Goal: Task Accomplishment & Management: Use online tool/utility

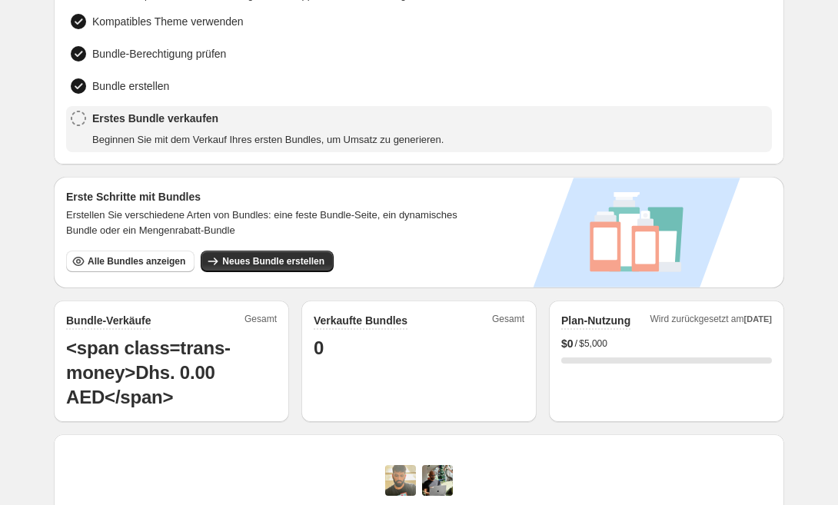
scroll to position [139, 0]
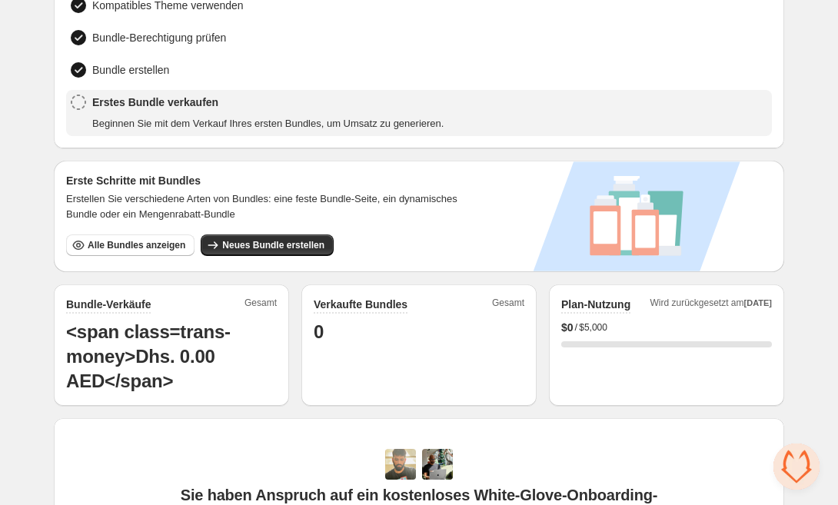
click at [222, 110] on div "Erstes Bundle verkaufen Beginnen Sie mit dem Verkauf Ihres ersten Bundles, um U…" at bounding box center [267, 113] width 351 height 37
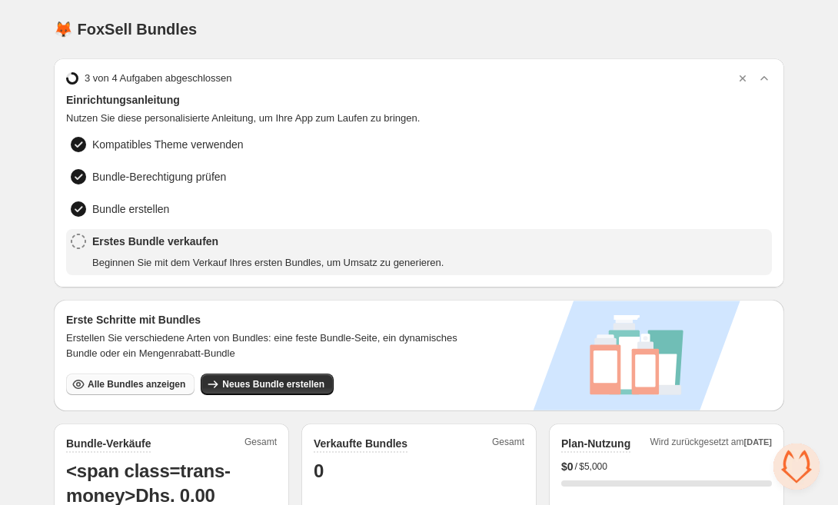
scroll to position [0, 0]
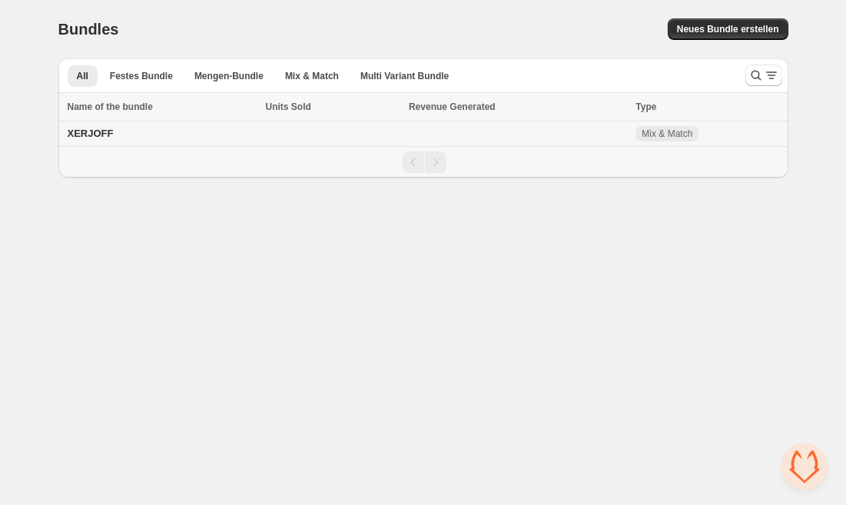
click at [627, 135] on td at bounding box center [517, 133] width 227 height 25
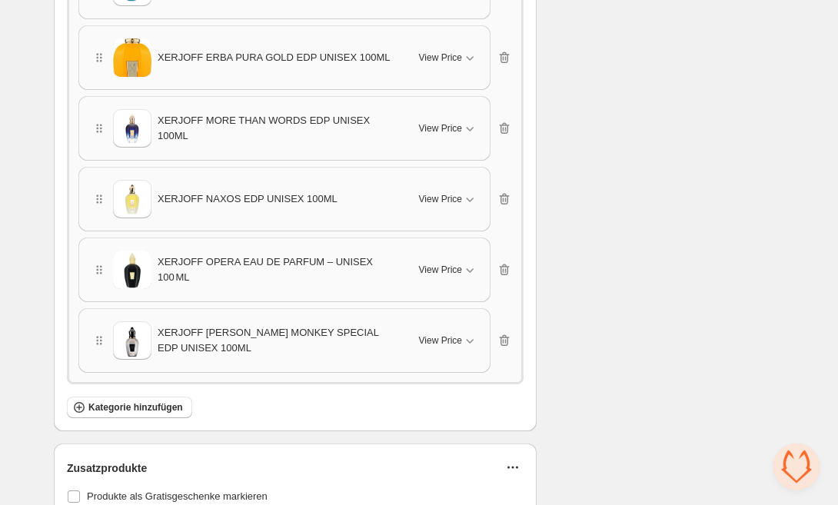
scroll to position [1021, 0]
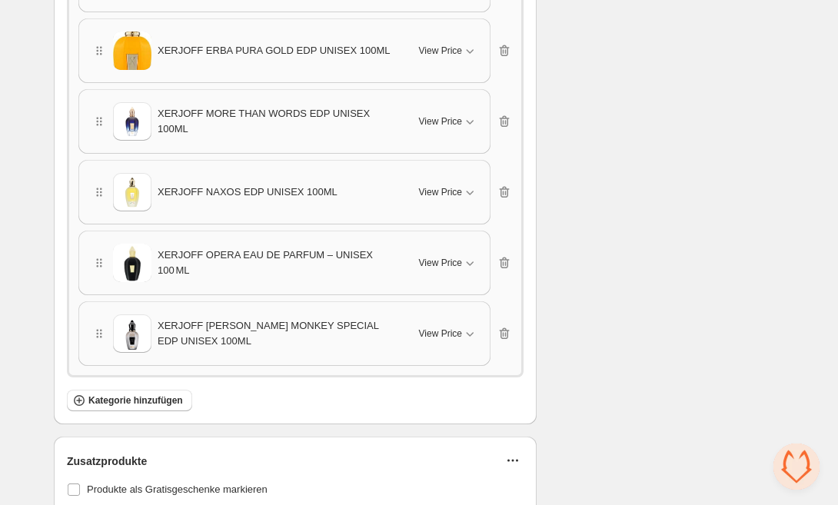
click at [512, 463] on icon "button" at bounding box center [512, 460] width 15 height 15
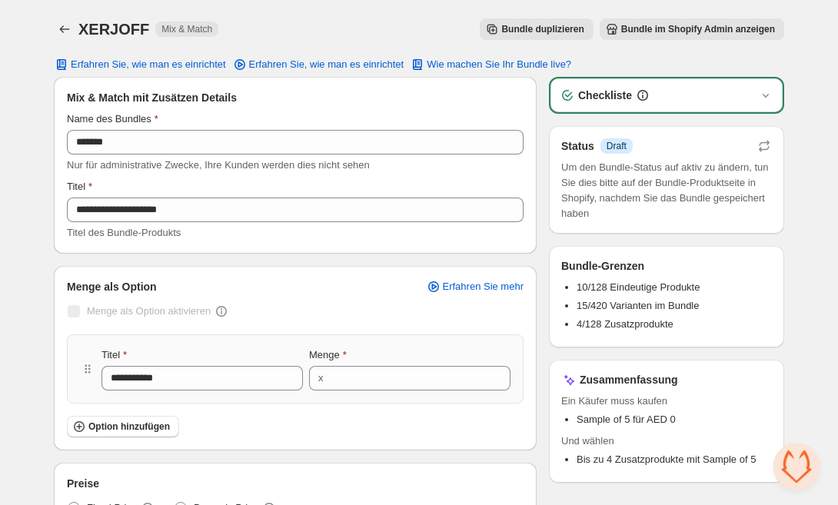
scroll to position [0, 0]
click at [679, 33] on span "Bundle im Shopify Admin anzeigen" at bounding box center [698, 29] width 154 height 12
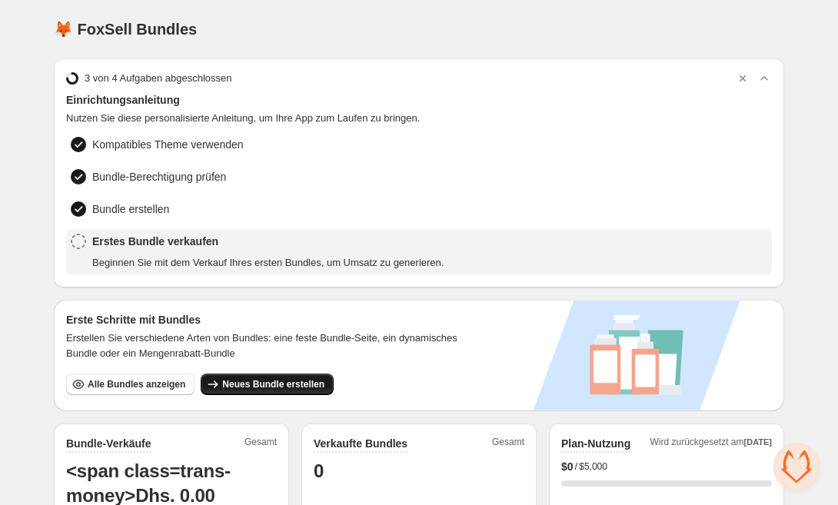
click at [284, 376] on button "Neues Bundle erstellen" at bounding box center [267, 385] width 133 height 22
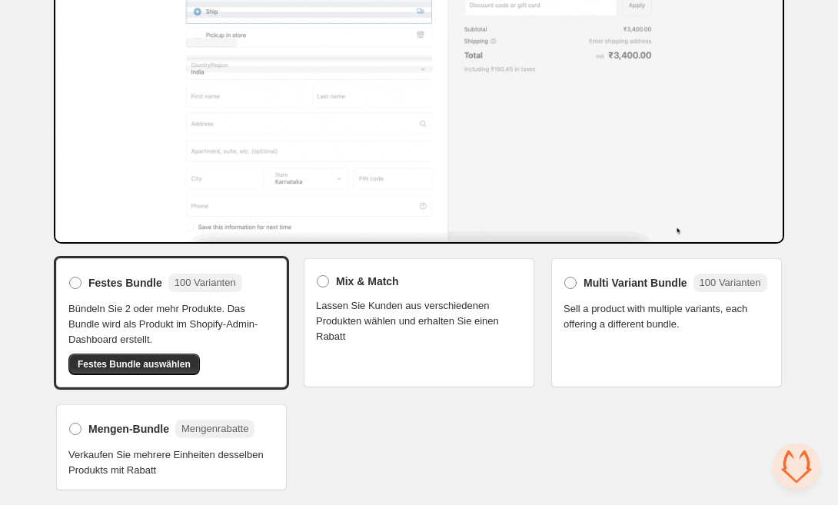
scroll to position [188, 0]
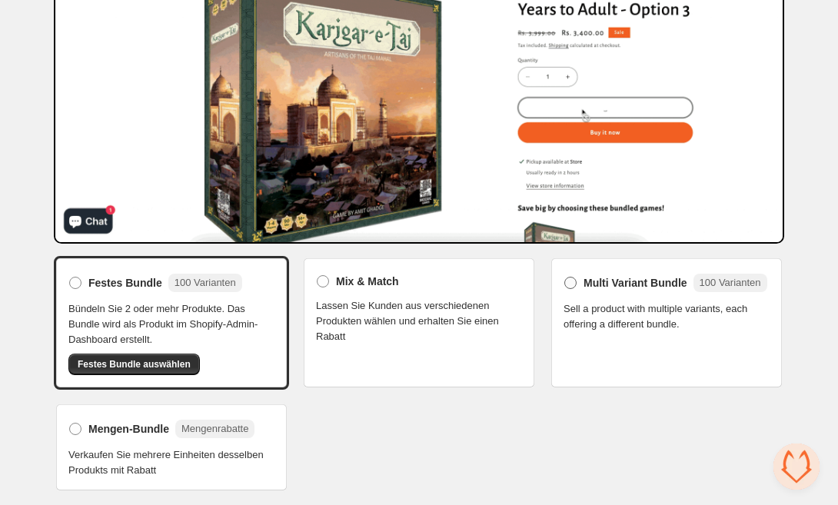
click at [570, 289] on span at bounding box center [570, 283] width 12 height 12
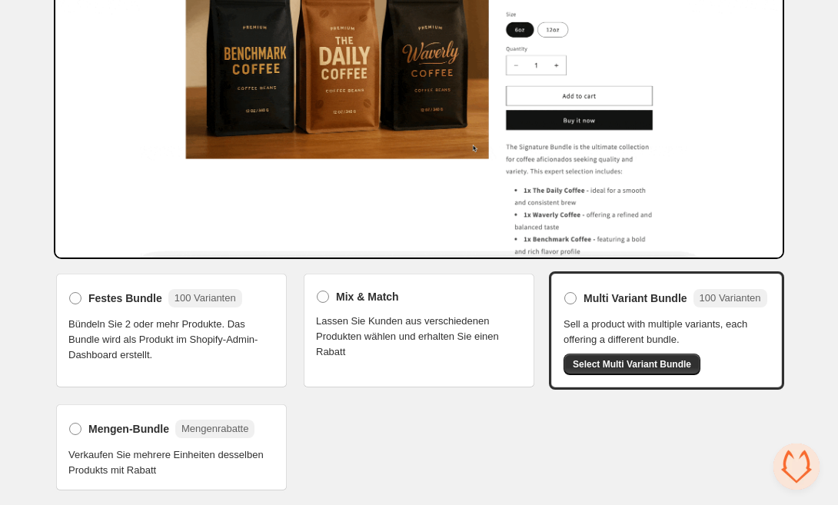
scroll to position [192, 0]
click at [81, 429] on span at bounding box center [75, 429] width 14 height 14
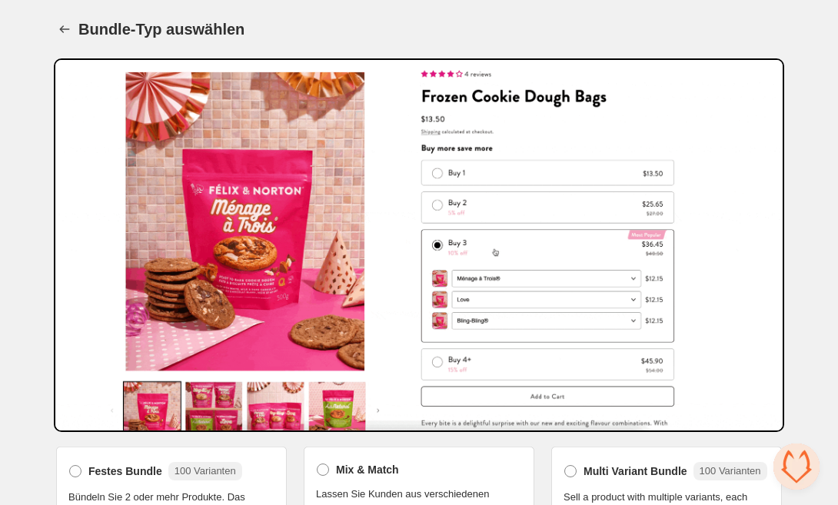
scroll to position [0, 0]
